Goal: Task Accomplishment & Management: Manage account settings

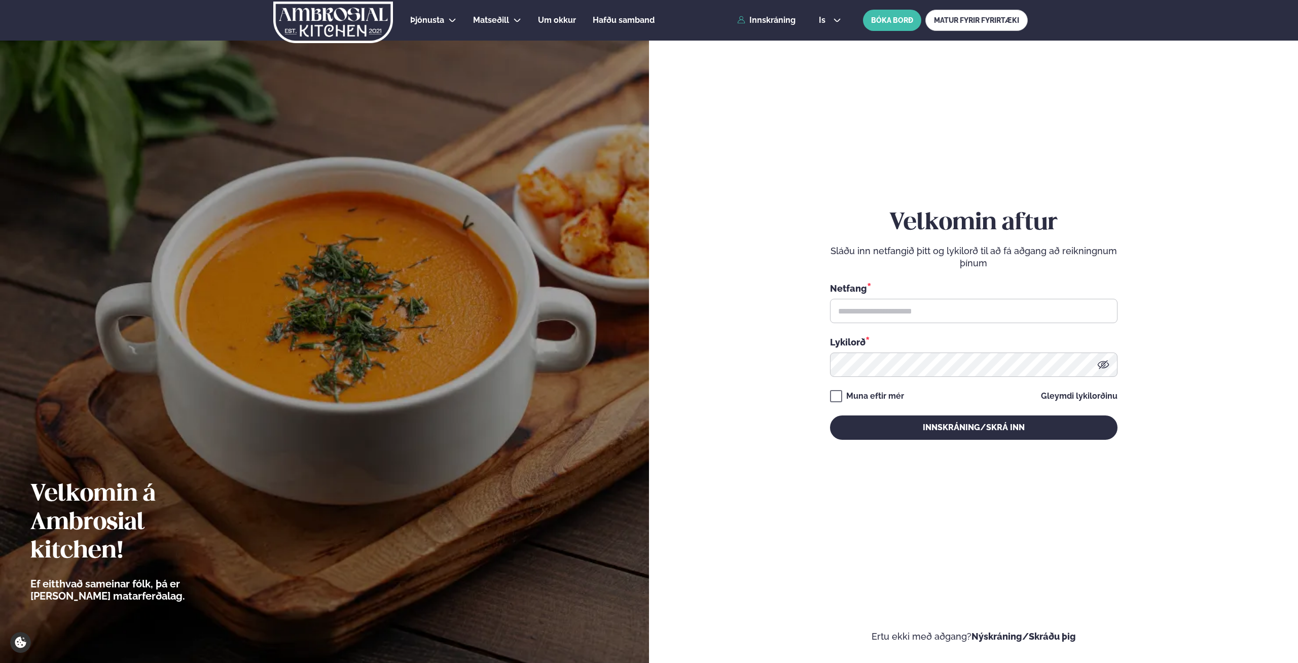
click at [897, 296] on div "Netfang *" at bounding box center [973, 302] width 287 height 42
click at [904, 303] on input "text" at bounding box center [973, 311] width 287 height 24
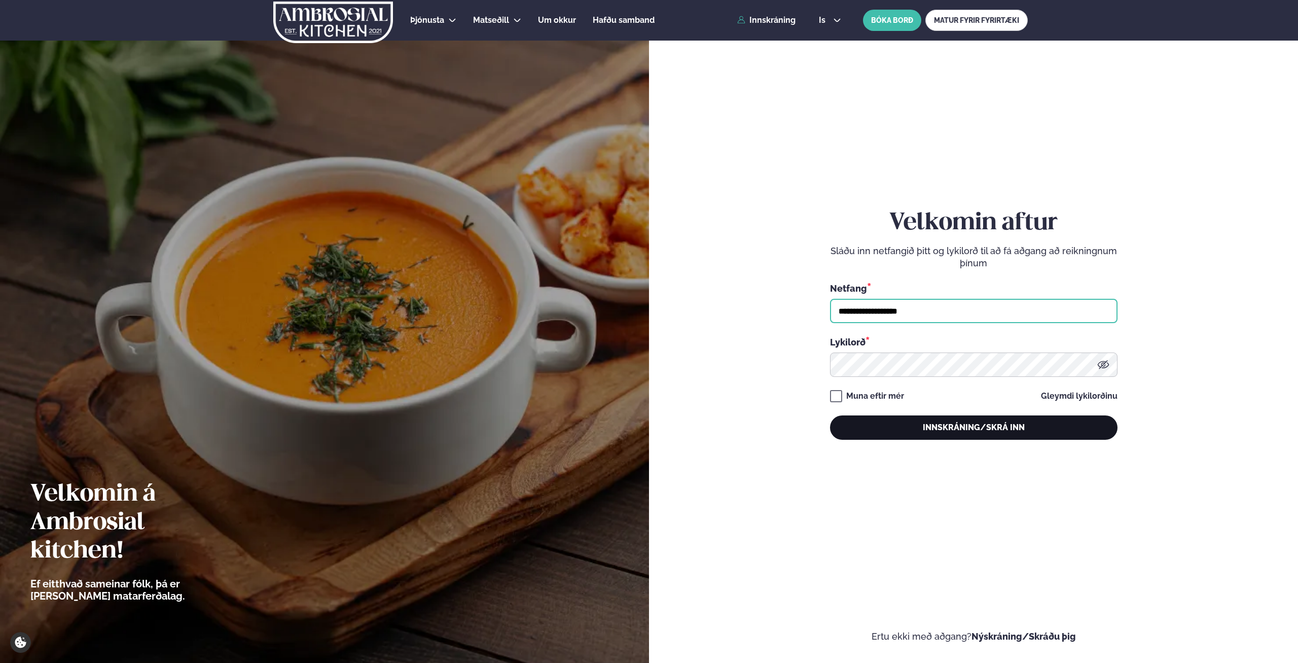
type input "**********"
click at [922, 424] on button "Innskráning/Skrá inn" at bounding box center [973, 427] width 287 height 24
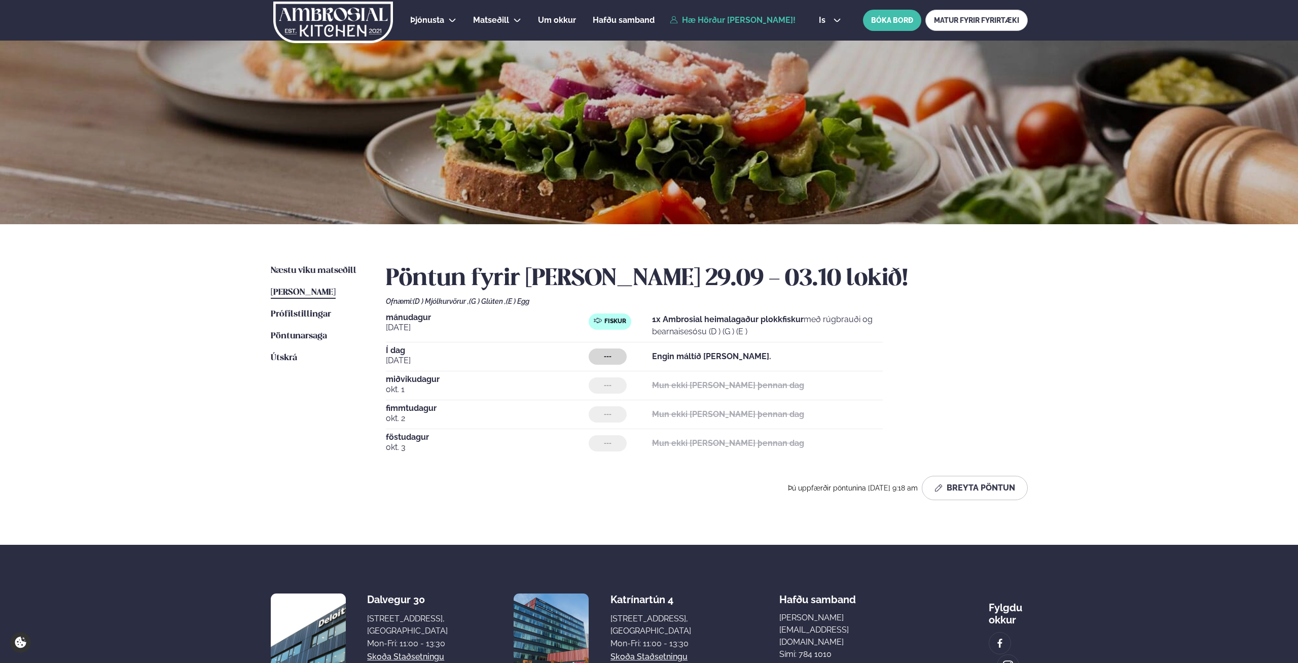
click at [300, 287] on link "[PERSON_NAME] matseðill [PERSON_NAME]" at bounding box center [303, 292] width 65 height 12
click at [998, 484] on button "Breyta Pöntun" at bounding box center [975, 488] width 106 height 24
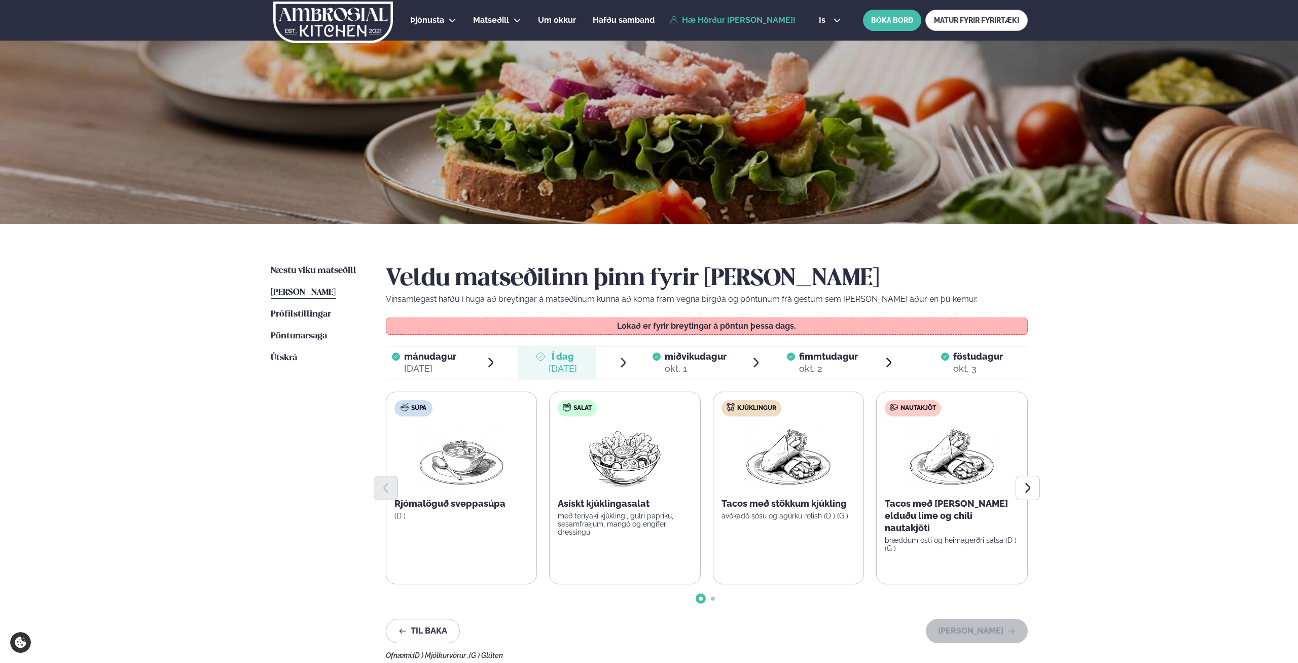
click at [567, 366] on div "[DATE]" at bounding box center [563, 369] width 28 height 12
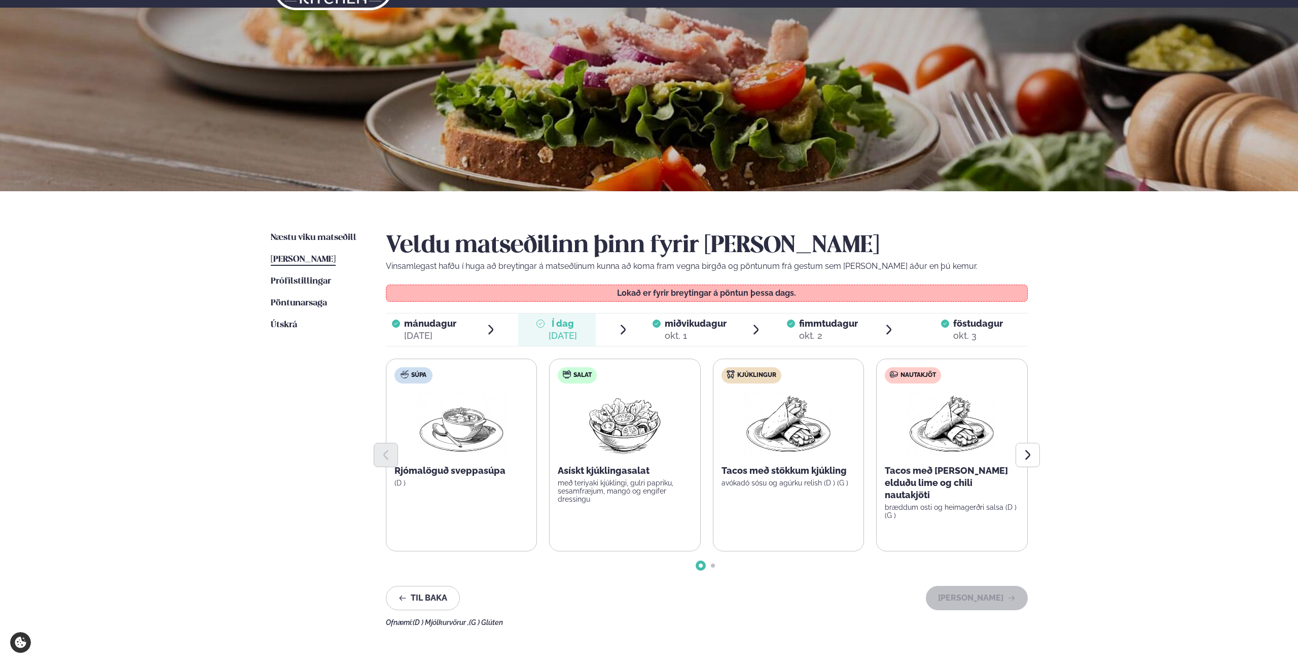
scroll to position [52, 0]
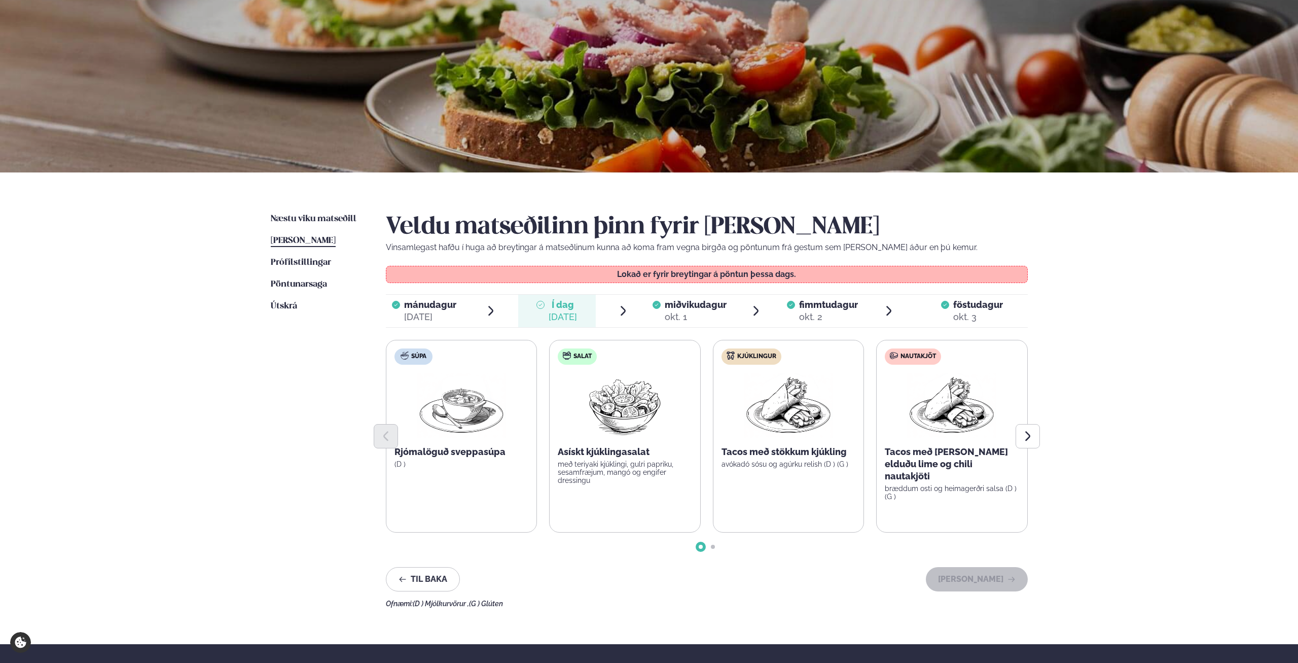
click at [767, 426] on div at bounding box center [707, 436] width 642 height 24
click at [716, 311] on div "miðvikudagur mið." at bounding box center [696, 305] width 62 height 12
